Goal: Information Seeking & Learning: Learn about a topic

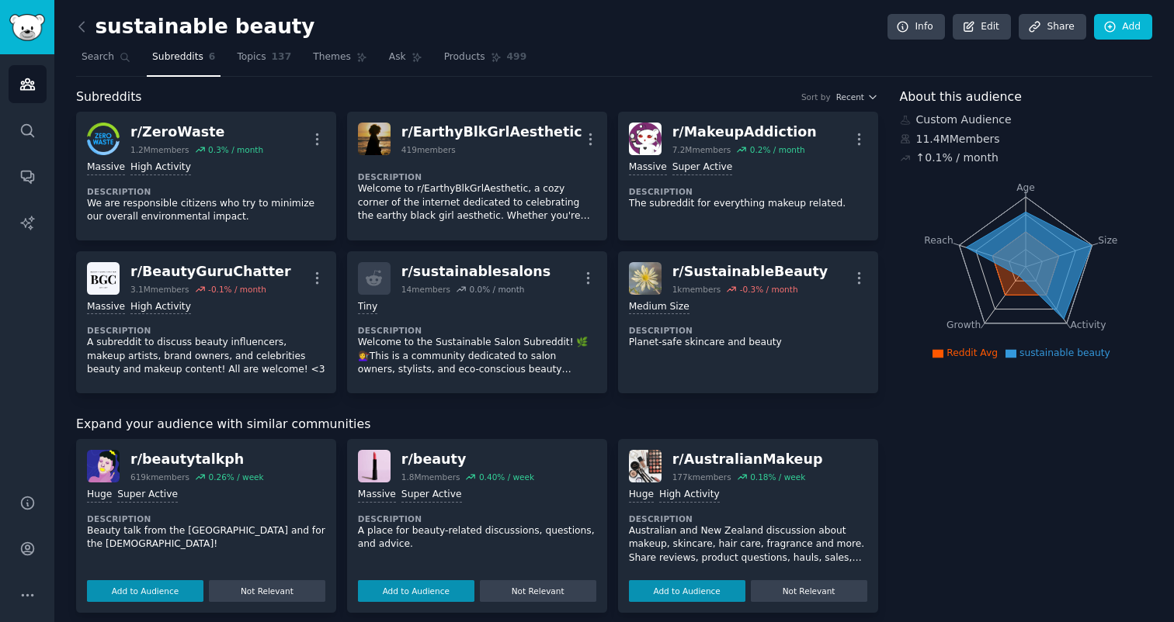
click at [1000, 234] on icon at bounding box center [1028, 265] width 125 height 107
click at [243, 56] on span "Topics" at bounding box center [251, 57] width 29 height 14
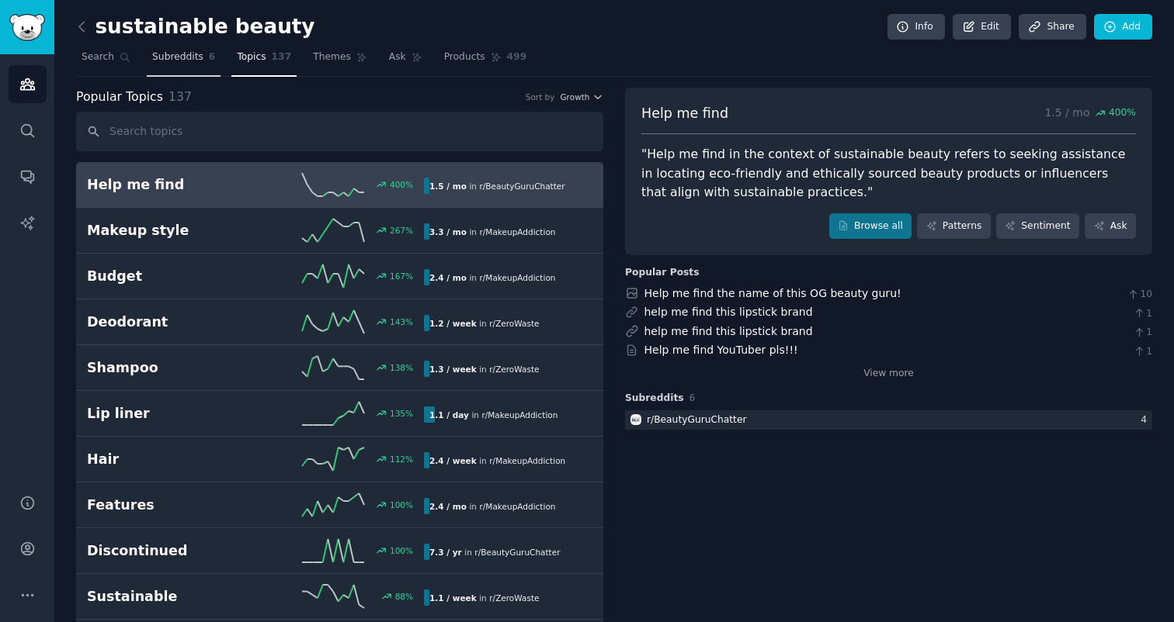
click at [174, 63] on span "Subreddits" at bounding box center [177, 57] width 51 height 14
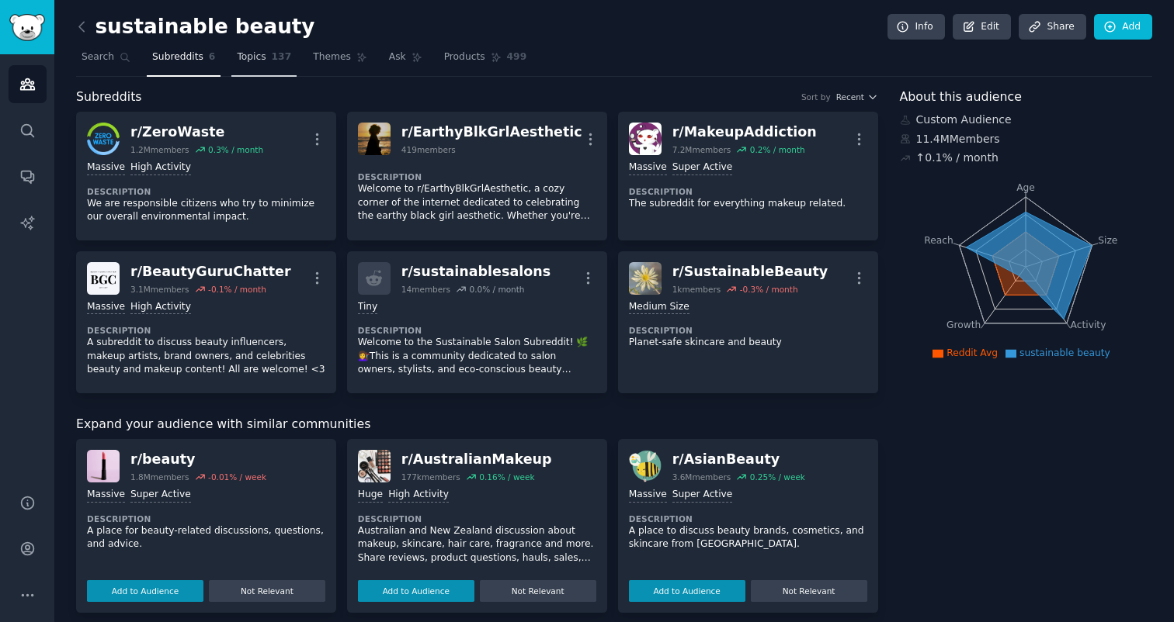
click at [279, 67] on link "Topics 137" at bounding box center [263, 61] width 65 height 32
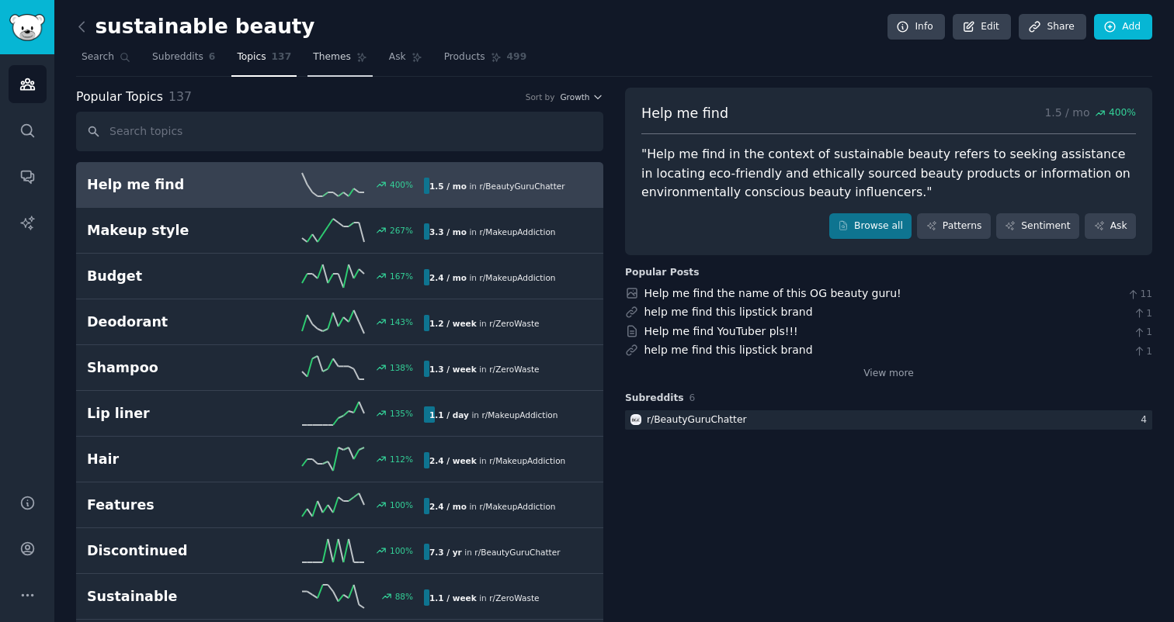
click at [338, 58] on span "Themes" at bounding box center [332, 57] width 38 height 14
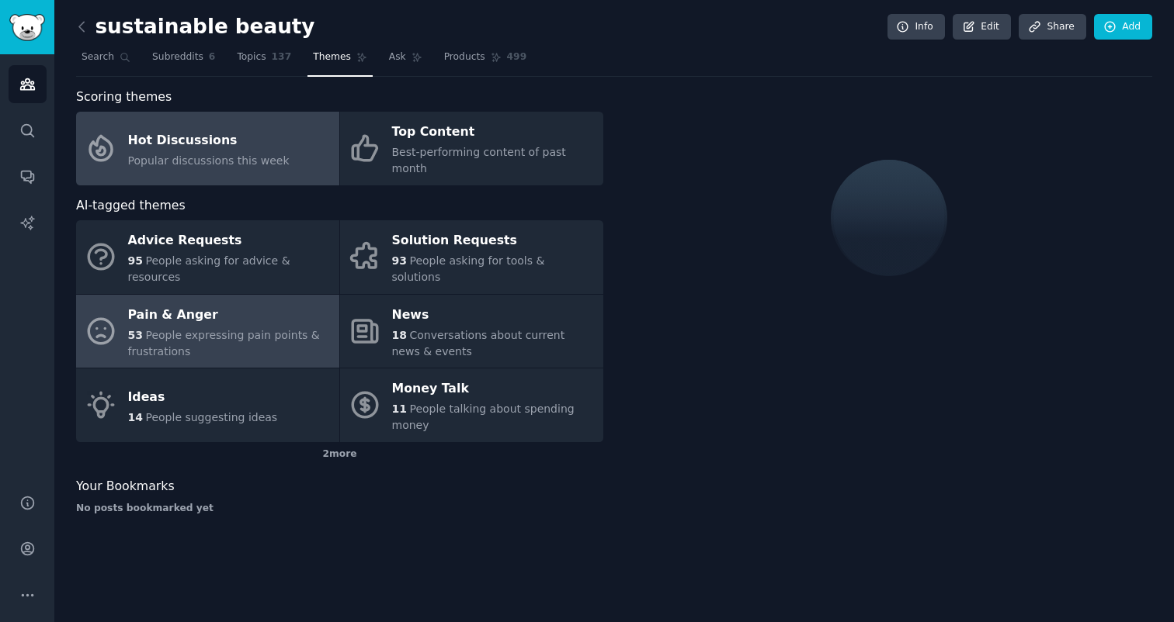
click at [283, 329] on span "People expressing pain points & frustrations" at bounding box center [224, 343] width 192 height 29
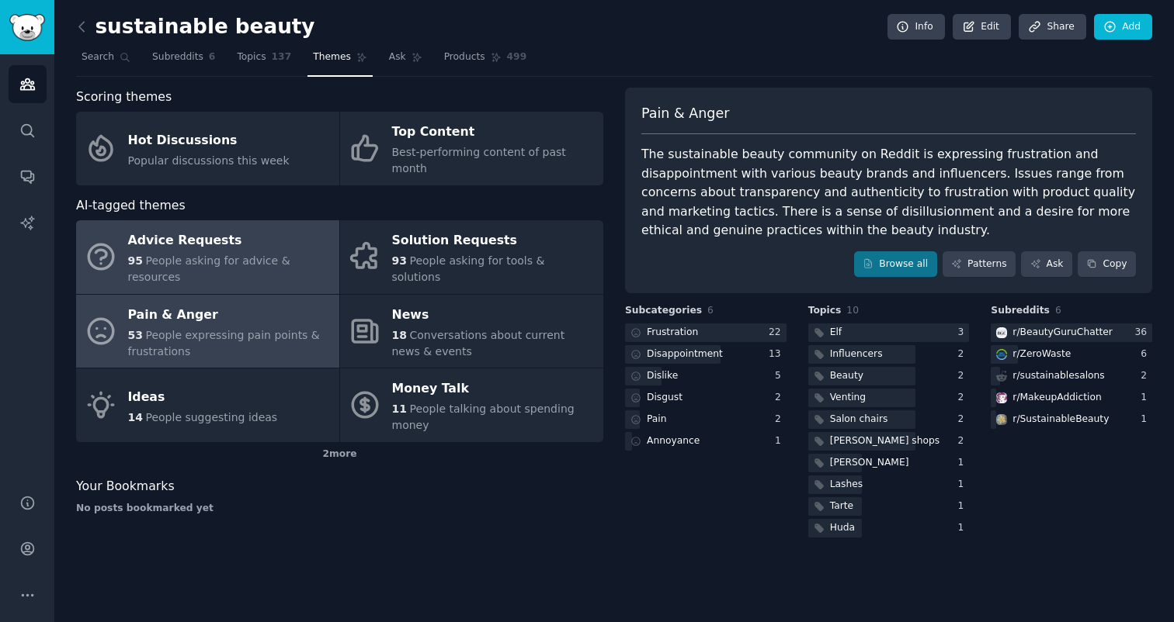
click at [277, 255] on span "People asking for advice & resources" at bounding box center [209, 269] width 162 height 29
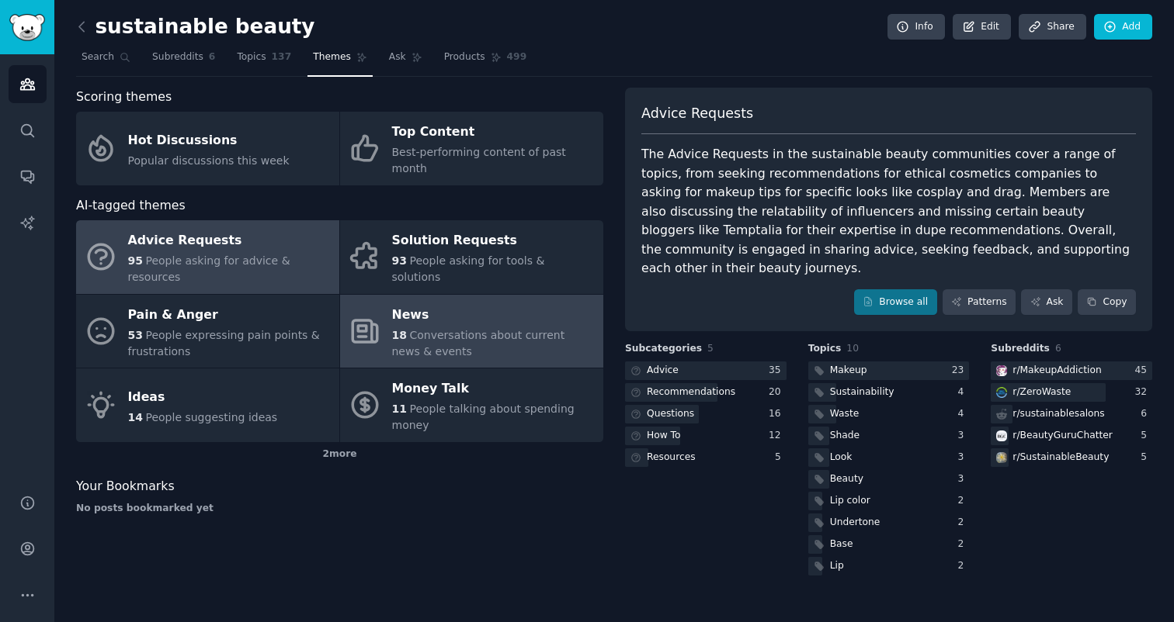
click at [480, 328] on div "18 Conversations about current news & events" at bounding box center [493, 344] width 203 height 33
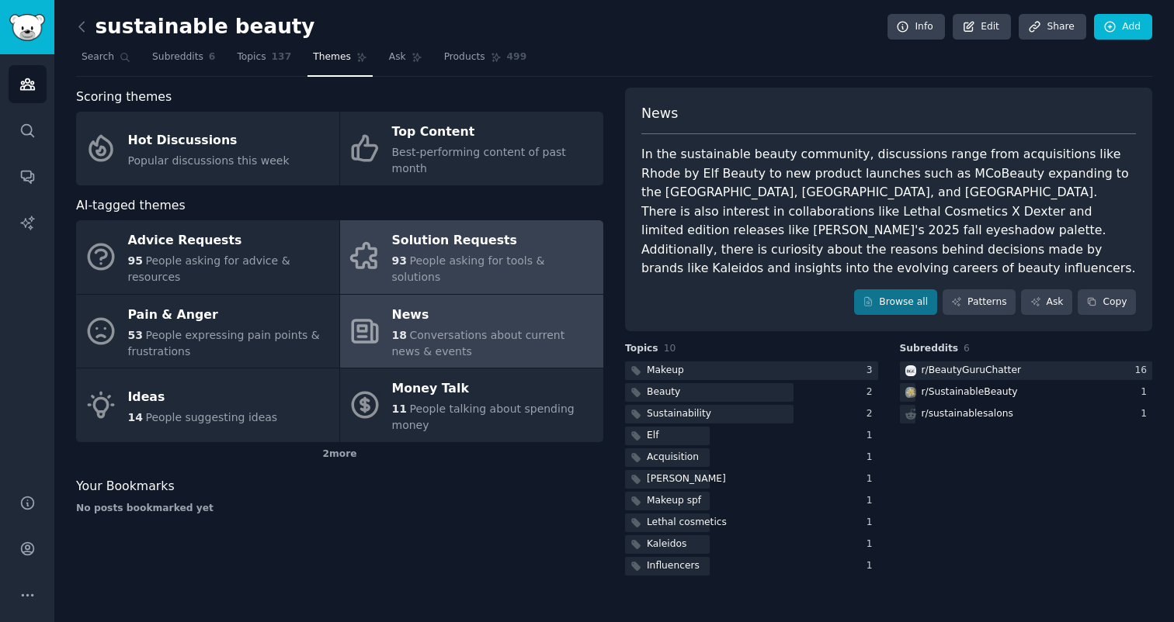
click at [424, 255] on span "People asking for tools & solutions" at bounding box center [468, 269] width 153 height 29
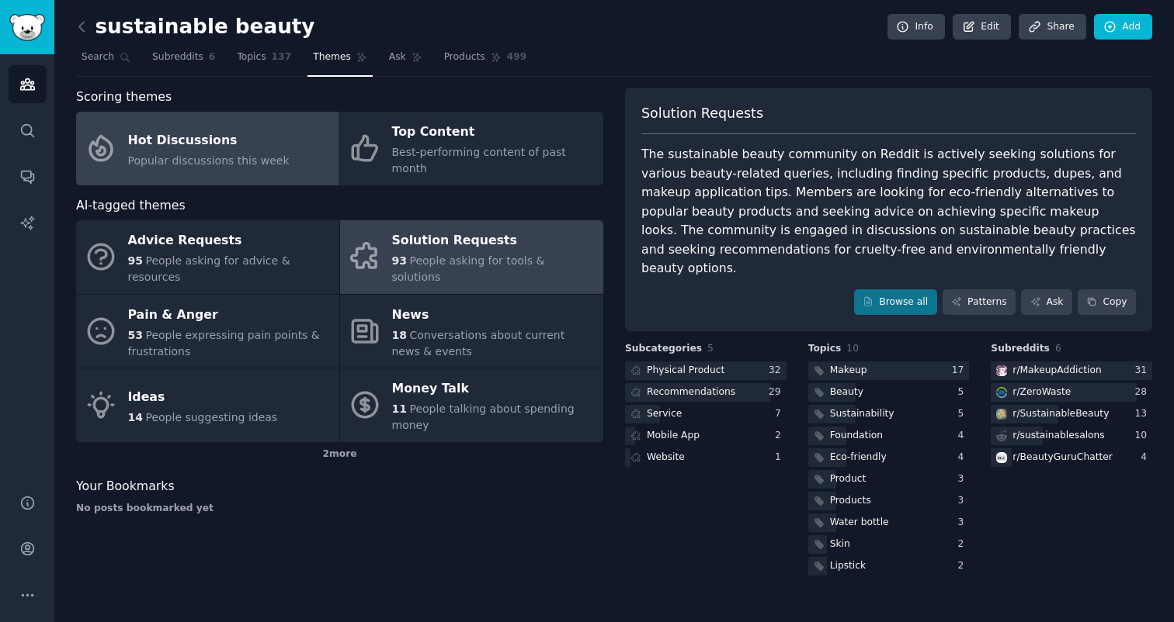
click at [234, 154] on span "Popular discussions this week" at bounding box center [208, 160] width 161 height 12
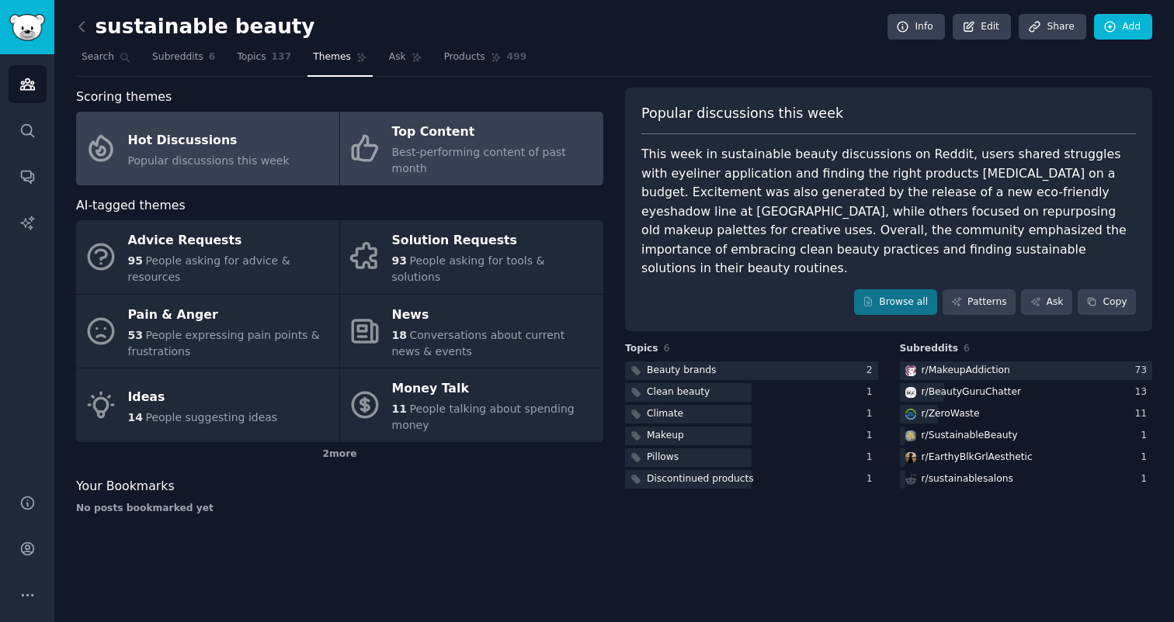
click at [401, 141] on div "Top Content" at bounding box center [493, 132] width 203 height 25
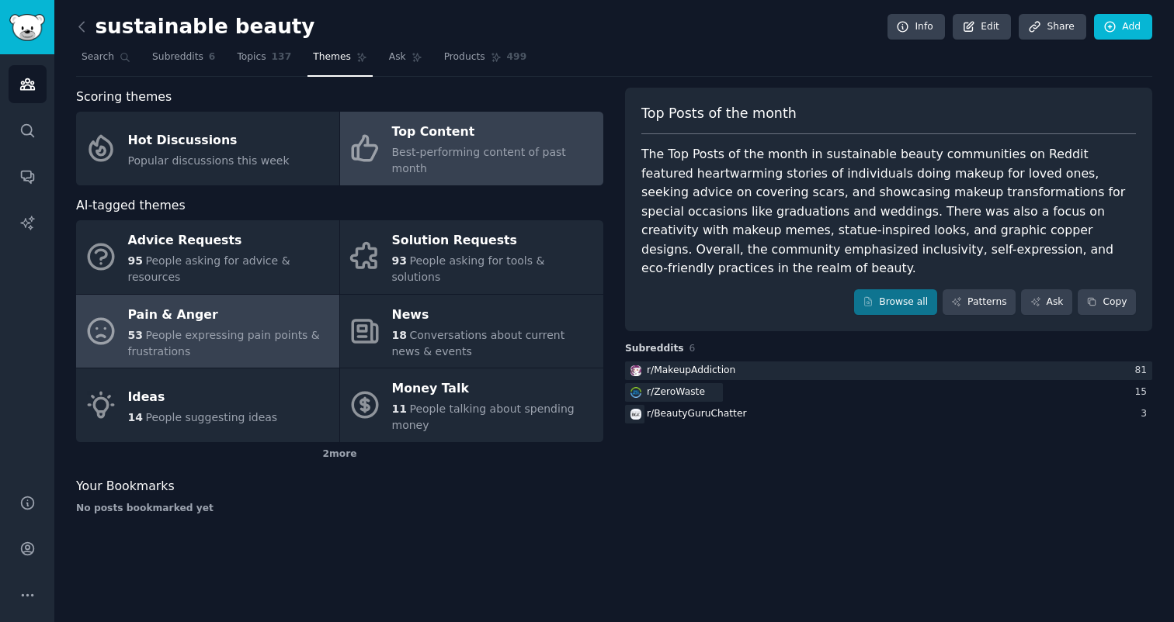
click at [233, 329] on span "People expressing pain points & frustrations" at bounding box center [224, 343] width 192 height 29
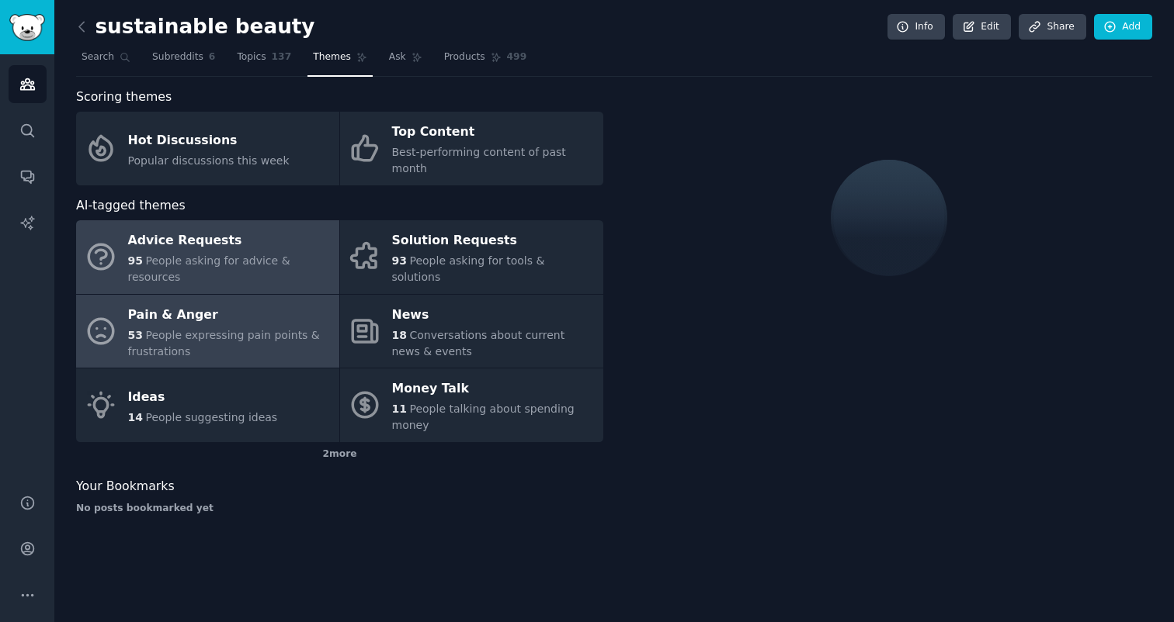
click at [257, 229] on div "Advice Requests" at bounding box center [229, 241] width 203 height 25
